Goal: Transaction & Acquisition: Purchase product/service

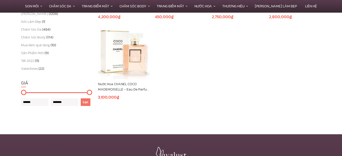
scroll to position [195, 0]
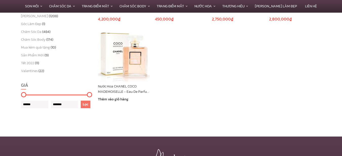
click at [132, 65] on img at bounding box center [124, 56] width 52 height 52
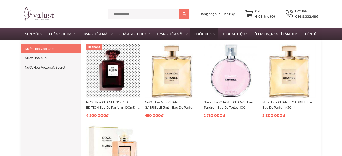
click at [208, 34] on link "Nước Hoa" at bounding box center [204, 34] width 28 height 12
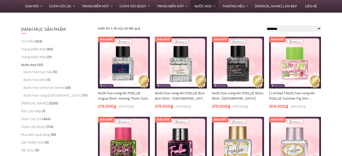
scroll to position [124, 0]
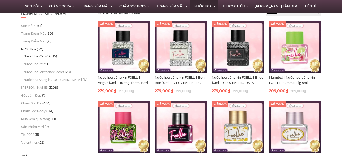
click at [46, 58] on link "Nước Hoa Cao Cấp" at bounding box center [38, 56] width 29 height 5
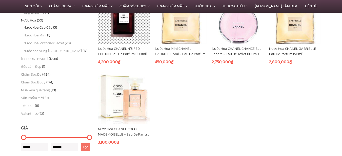
scroll to position [124, 0]
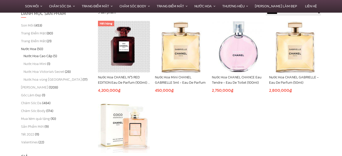
drag, startPoint x: 345, startPoint y: 5, endPoint x: 345, endPoint y: 43, distance: 37.5
click at [342, 43] on html "******* Đăng nhập / Đăng ký 0 ₫ Giỏ hàng (0) Hotline 0938.332.486 Son Môi Son K…" at bounding box center [171, 119] width 342 height 486
click at [117, 64] on img at bounding box center [124, 47] width 52 height 52
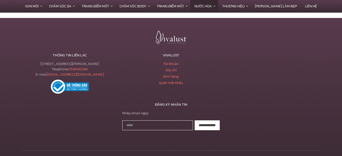
scroll to position [1884, 0]
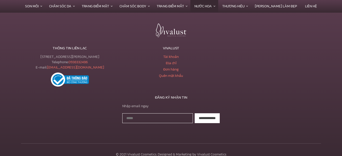
drag, startPoint x: 345, startPoint y: 5, endPoint x: 344, endPoint y: 141, distance: 136.4
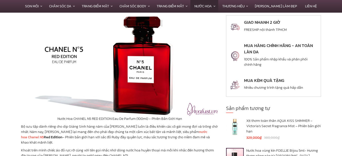
scroll to position [0, 0]
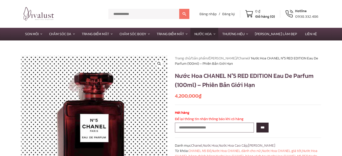
click at [47, 14] on img at bounding box center [39, 14] width 30 height 14
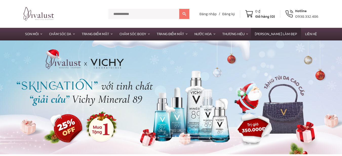
click at [279, 33] on link "[PERSON_NAME] làm Đẹp" at bounding box center [276, 34] width 50 height 12
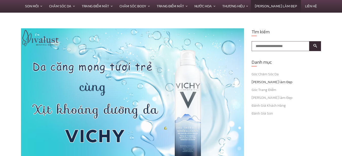
scroll to position [83, 0]
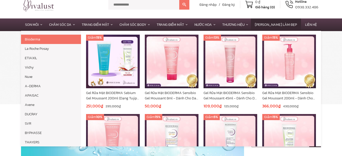
scroll to position [0, 0]
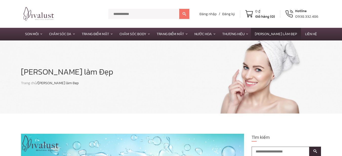
click at [123, 14] on input "text" at bounding box center [143, 14] width 71 height 10
type input "**********"
click at [188, 14] on button at bounding box center [184, 14] width 10 height 10
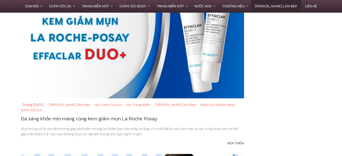
scroll to position [1615, 0]
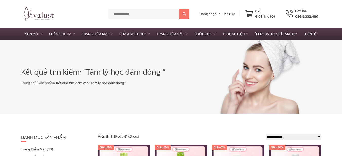
click at [48, 15] on img at bounding box center [39, 14] width 30 height 14
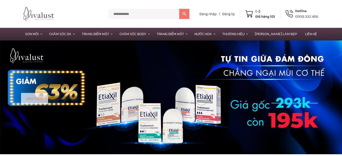
click at [132, 15] on input "text" at bounding box center [143, 14] width 71 height 10
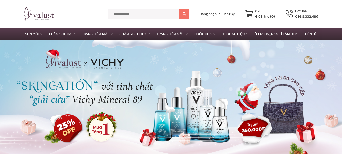
click input "text"
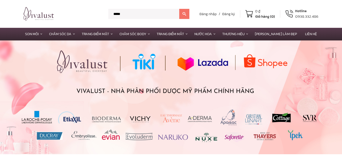
type input "*****"
click button
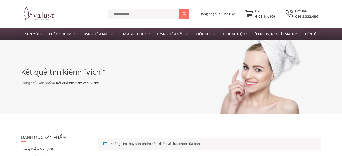
click at [31, 14] on img at bounding box center [39, 14] width 30 height 14
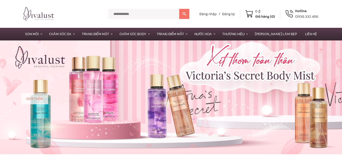
scroll to position [33, 0]
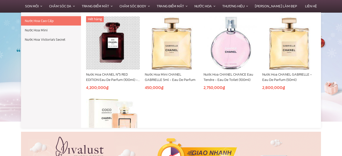
click at [117, 107] on img at bounding box center [113, 123] width 54 height 54
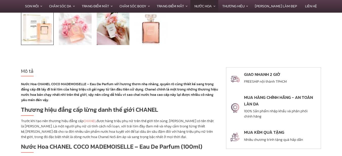
scroll to position [129, 0]
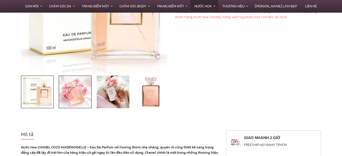
click at [82, 103] on img at bounding box center [75, 92] width 33 height 33
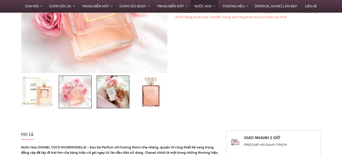
click at [118, 98] on img at bounding box center [113, 92] width 33 height 33
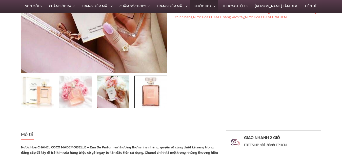
click at [148, 97] on img at bounding box center [150, 92] width 33 height 33
